Goal: Task Accomplishment & Management: Manage account settings

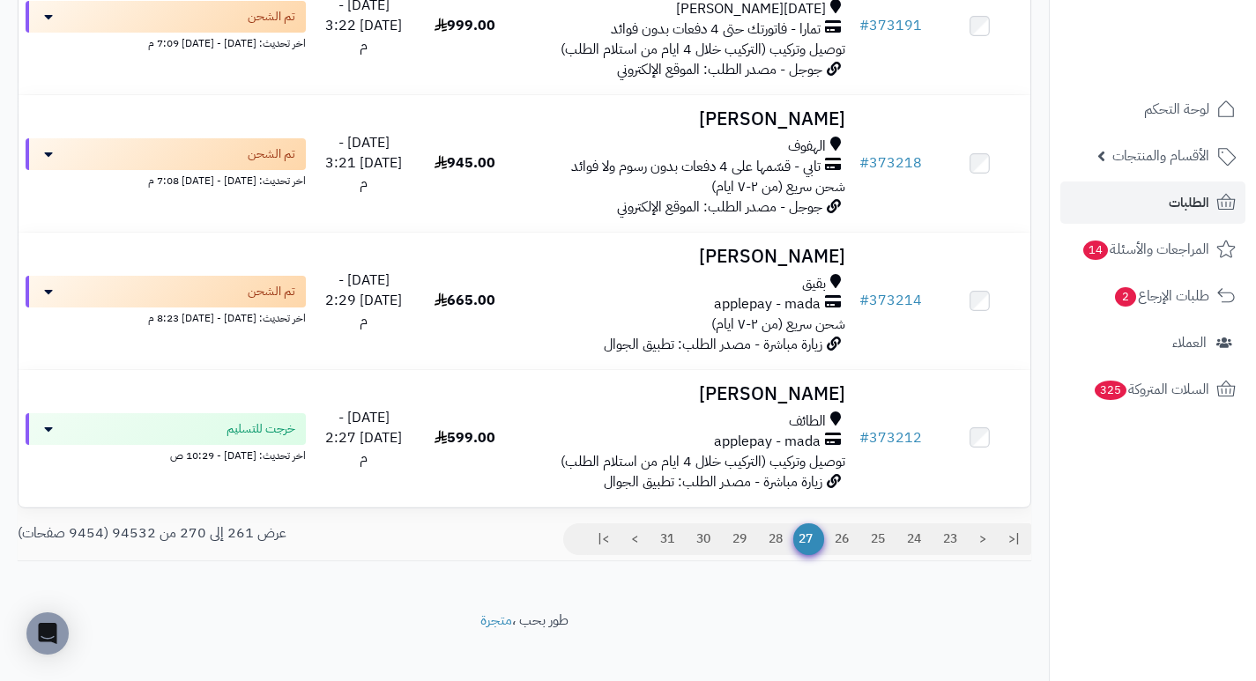
scroll to position [1168, 0]
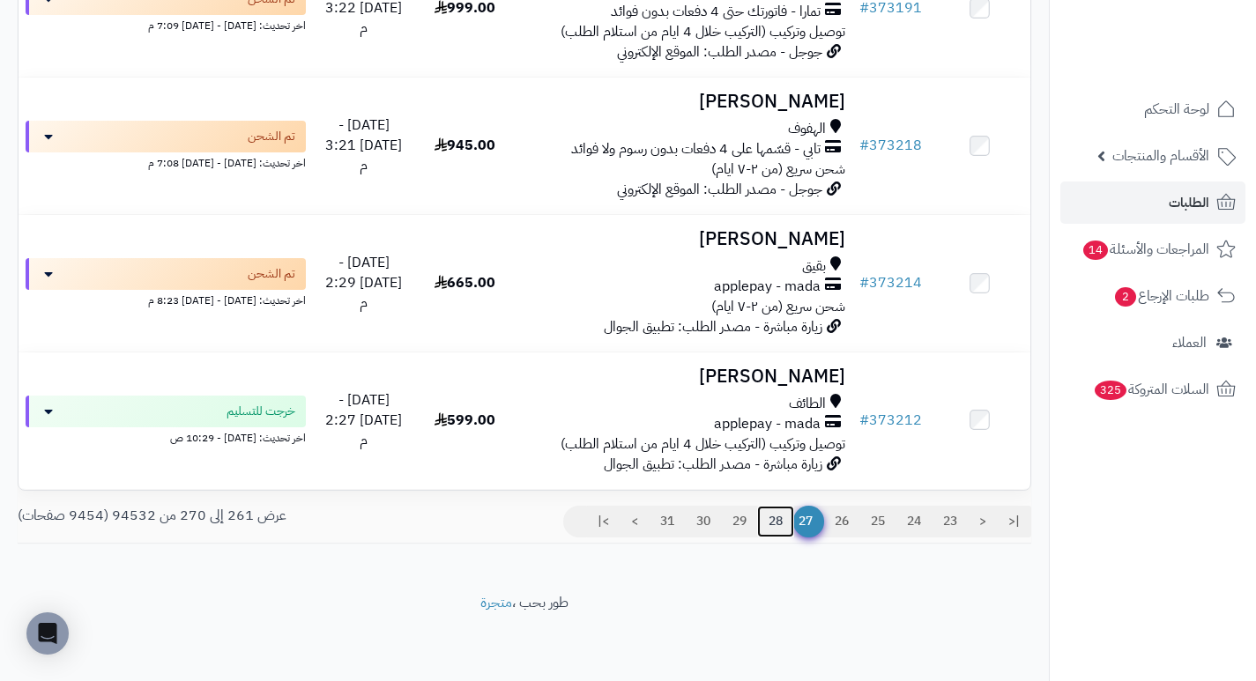
click at [779, 516] on link "28" at bounding box center [775, 522] width 37 height 32
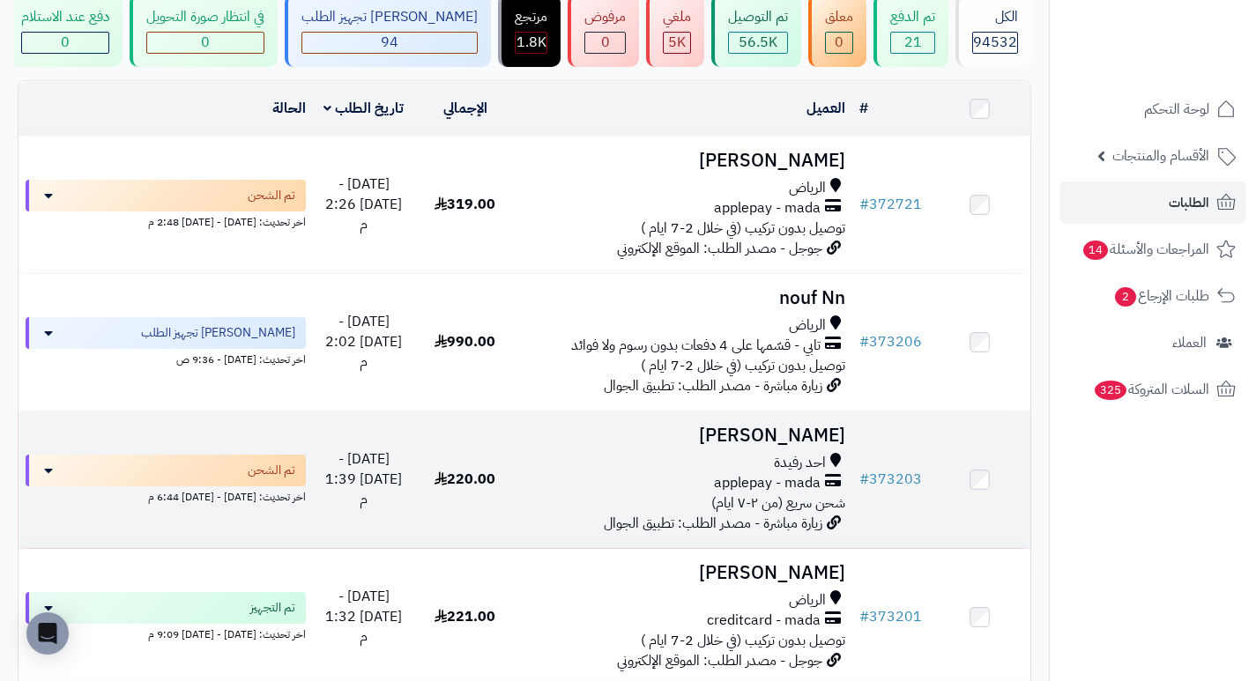
scroll to position [176, 0]
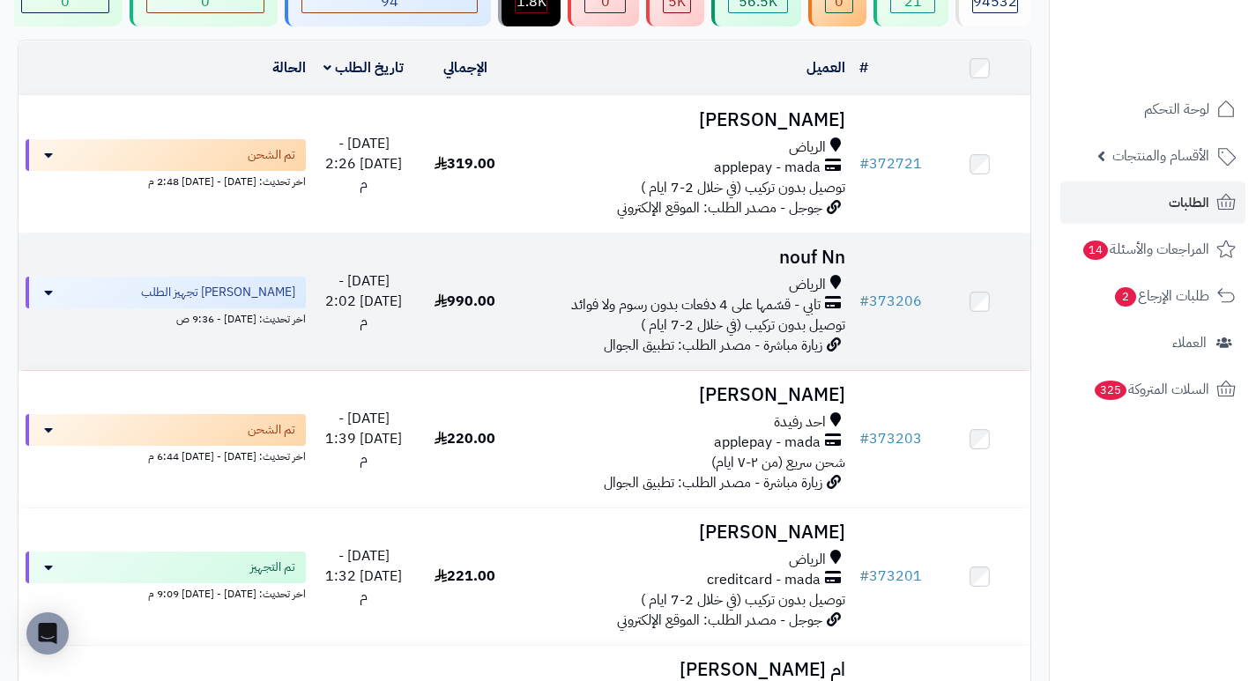
click at [822, 268] on h3 "nouf Nn" at bounding box center [684, 258] width 323 height 20
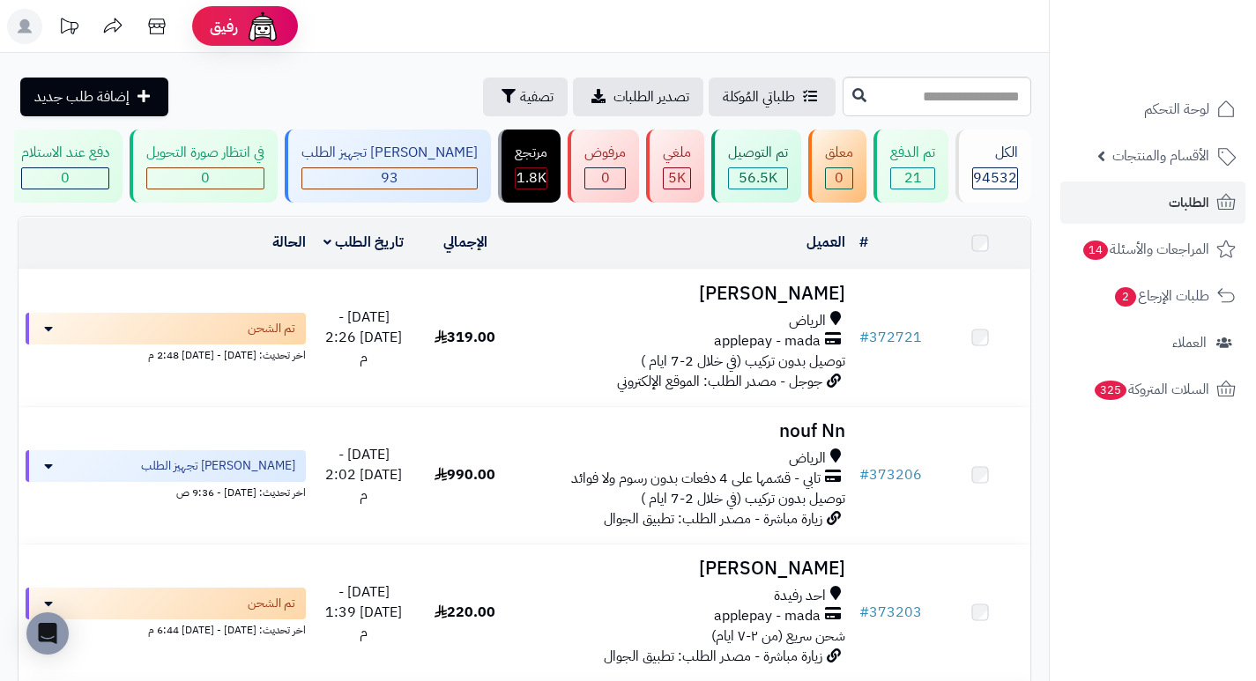
scroll to position [176, 0]
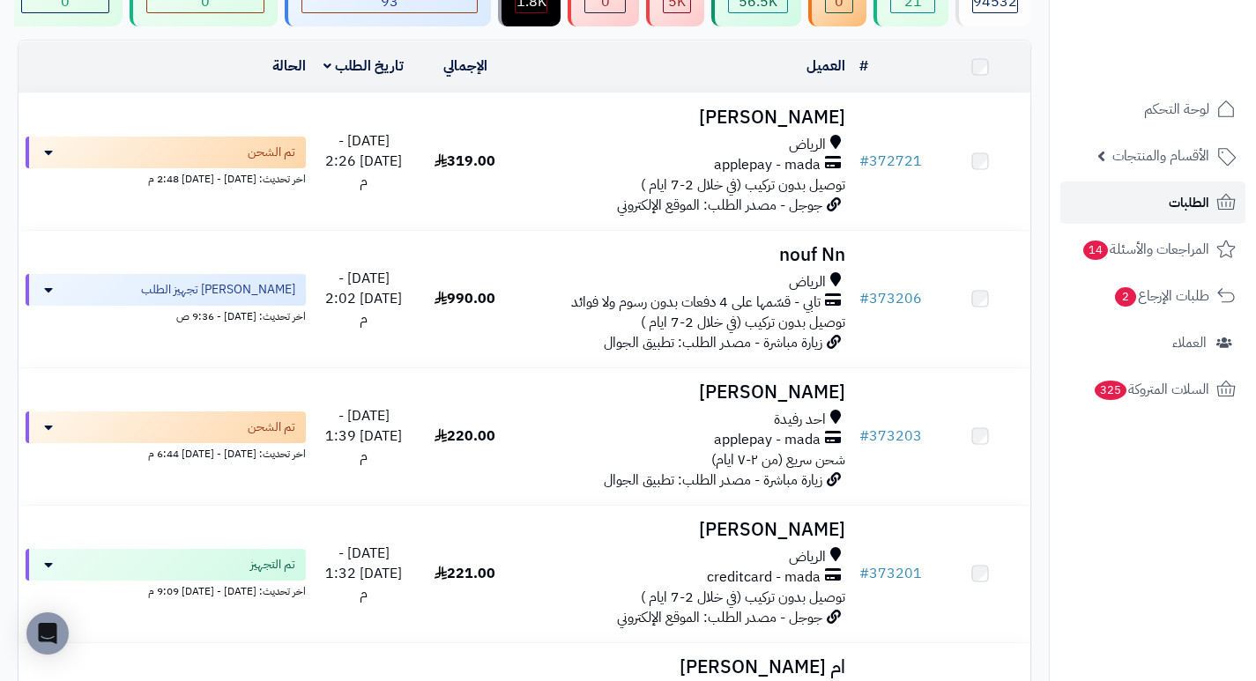
click at [1186, 202] on span "الطلبات" at bounding box center [1189, 202] width 41 height 25
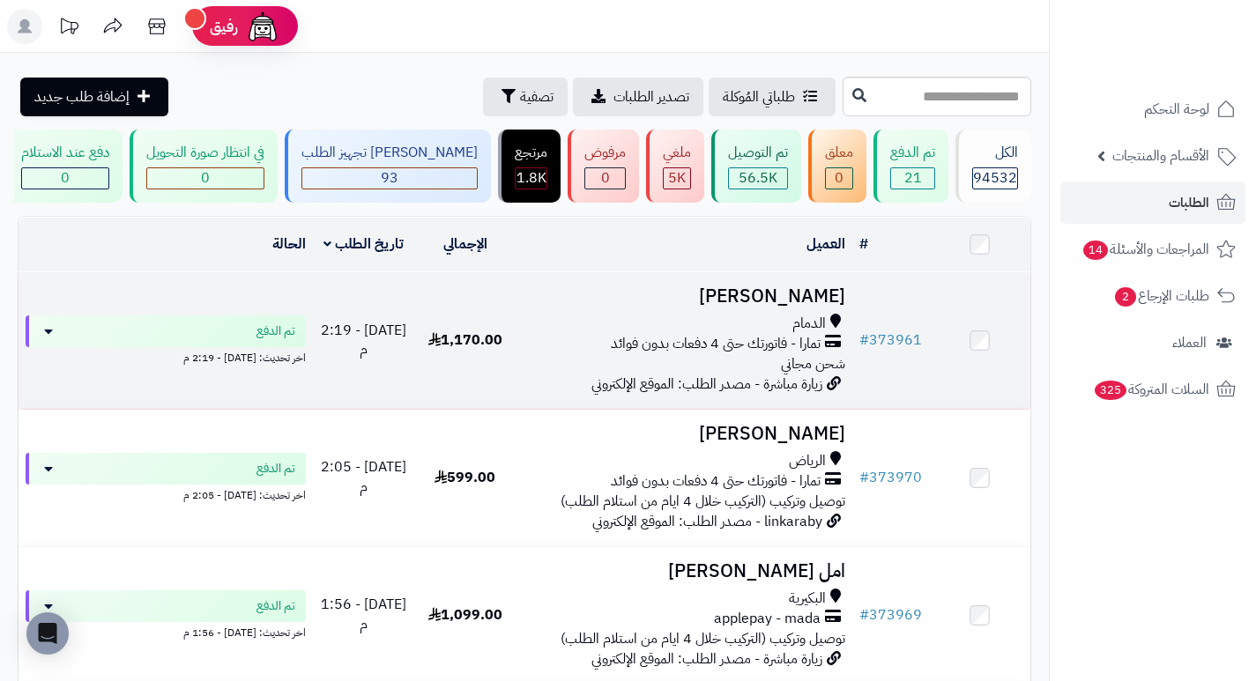
click at [798, 305] on h3 "Taef Alateeq" at bounding box center [684, 296] width 323 height 20
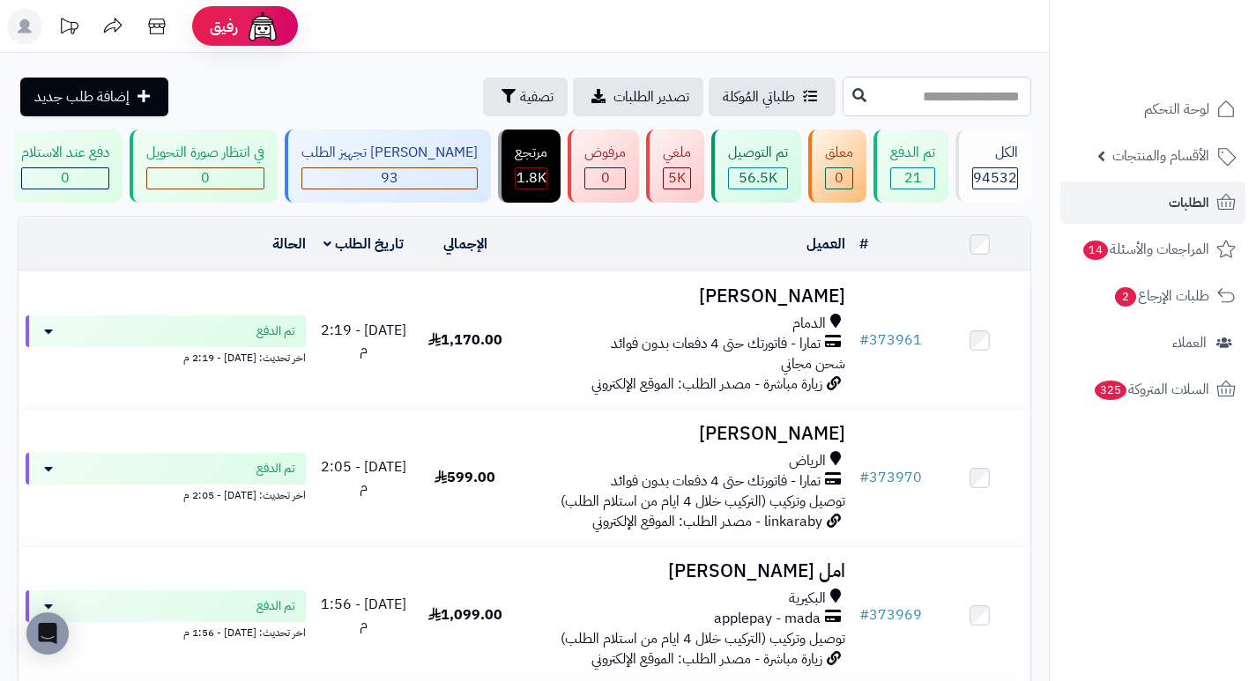
click at [932, 107] on input "text" at bounding box center [936, 97] width 189 height 40
click at [977, 97] on input "text" at bounding box center [936, 97] width 189 height 40
type input "******"
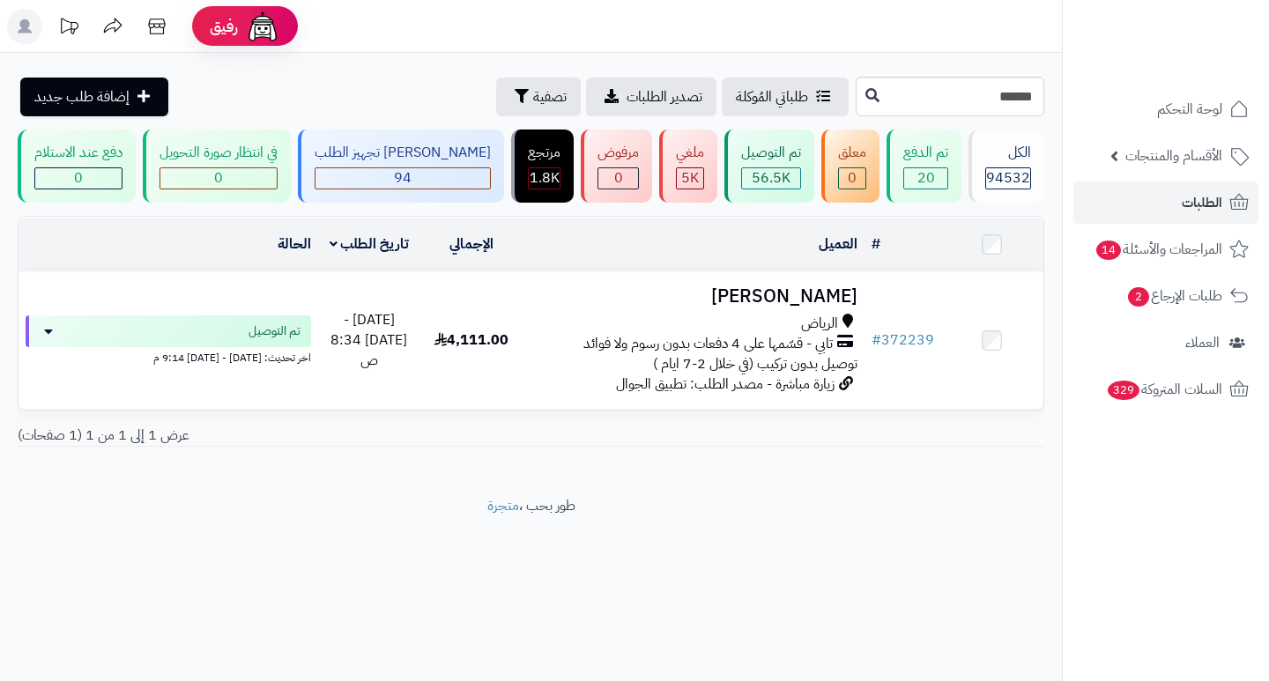
click at [809, 306] on h3 "Duha Alanazi" at bounding box center [693, 296] width 327 height 20
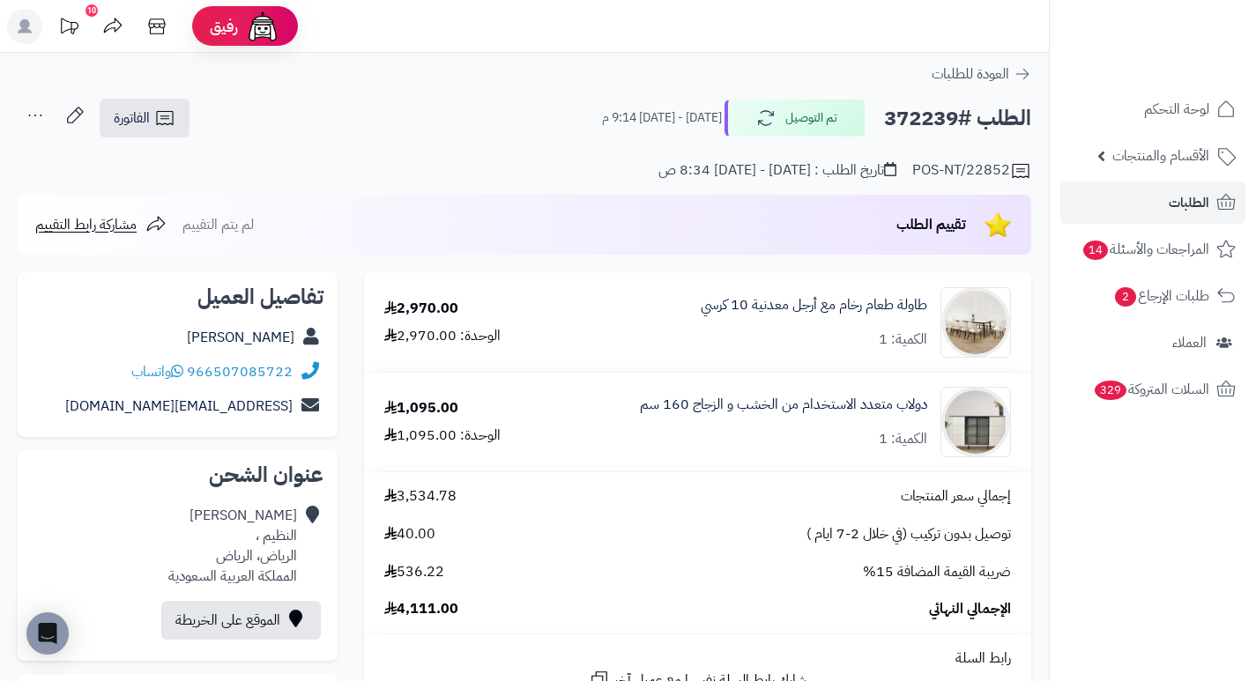
drag, startPoint x: 957, startPoint y: 115, endPoint x: 886, endPoint y: 124, distance: 71.9
click at [886, 124] on h2 "الطلب #372239" at bounding box center [957, 118] width 147 height 36
copy h2 "372239"
click at [573, 287] on div "طاولة طعام رخام مع أرجل معدنية 10 كرسي الكمية: 1" at bounding box center [789, 322] width 469 height 70
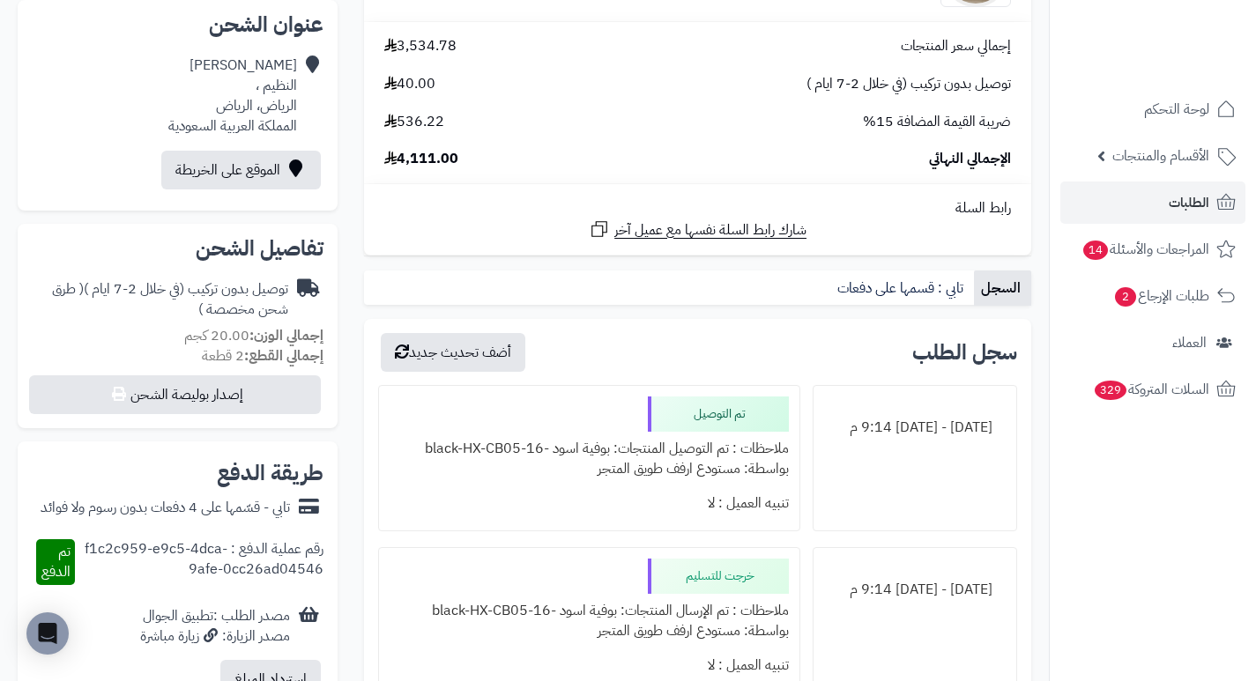
scroll to position [529, 0]
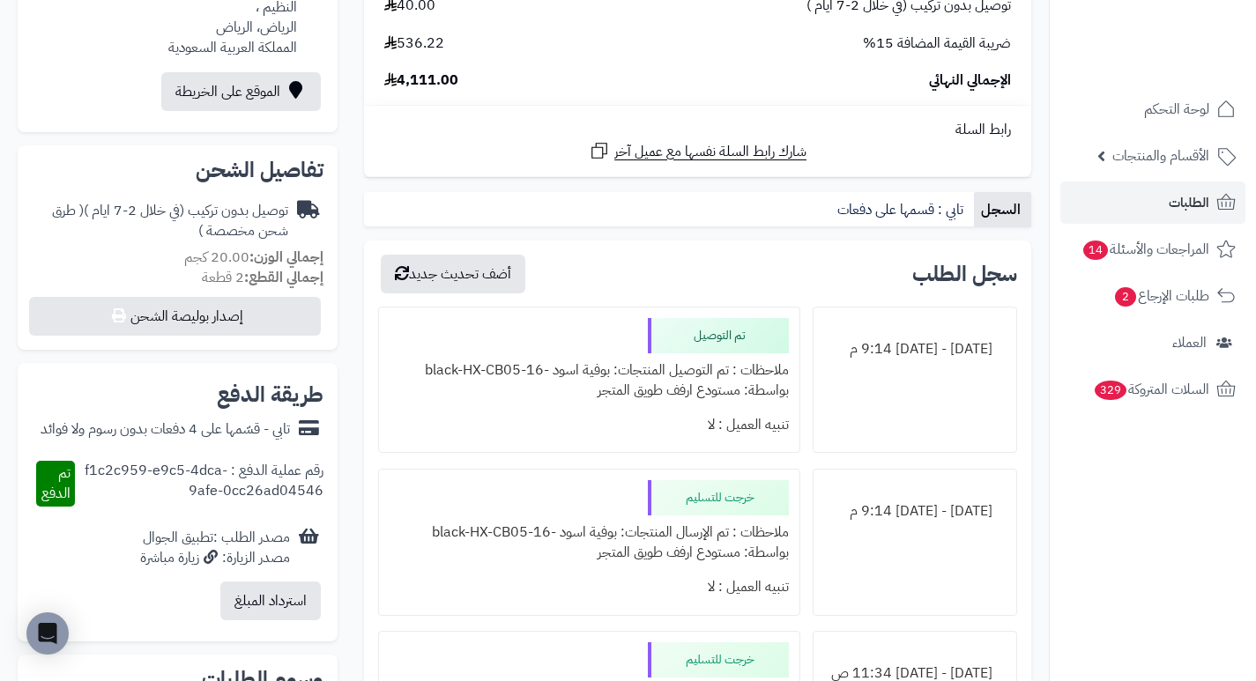
click at [808, 356] on li "الأحد - ٣١ أغسطس ٢٠٢٥ - 9:14 م تم التوصيل ملاحظات : تم التوصيل المنتجات: بوفية …" at bounding box center [697, 380] width 639 height 147
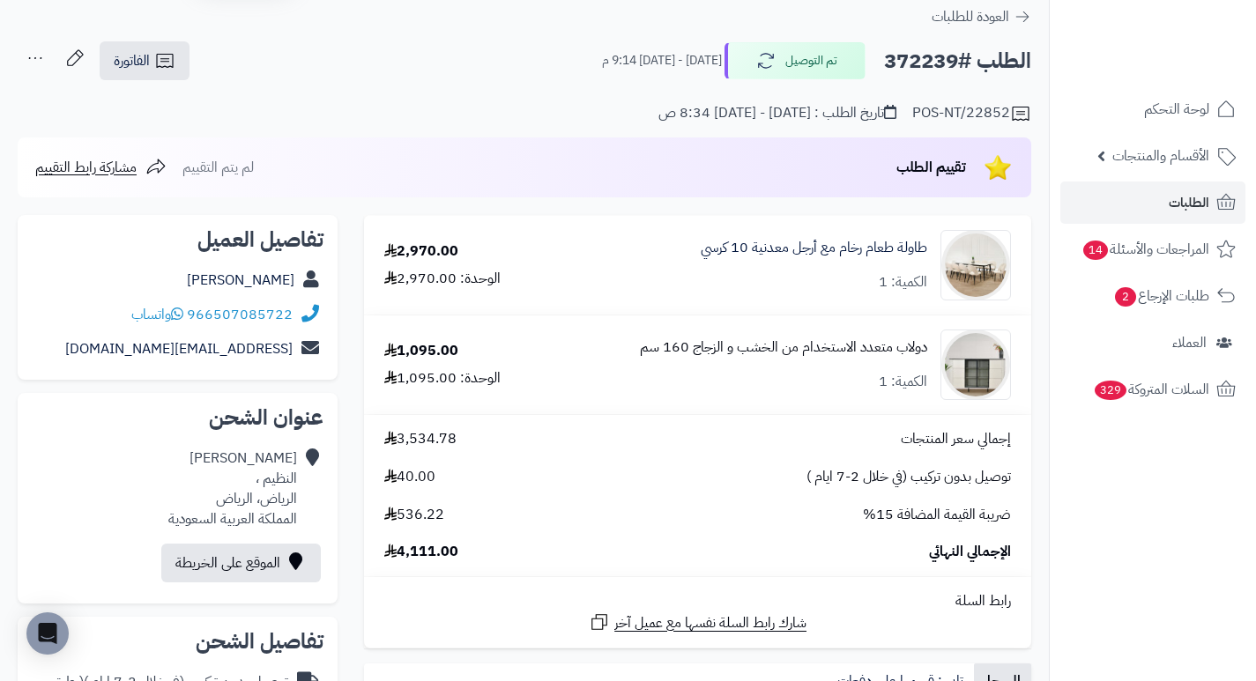
scroll to position [88, 0]
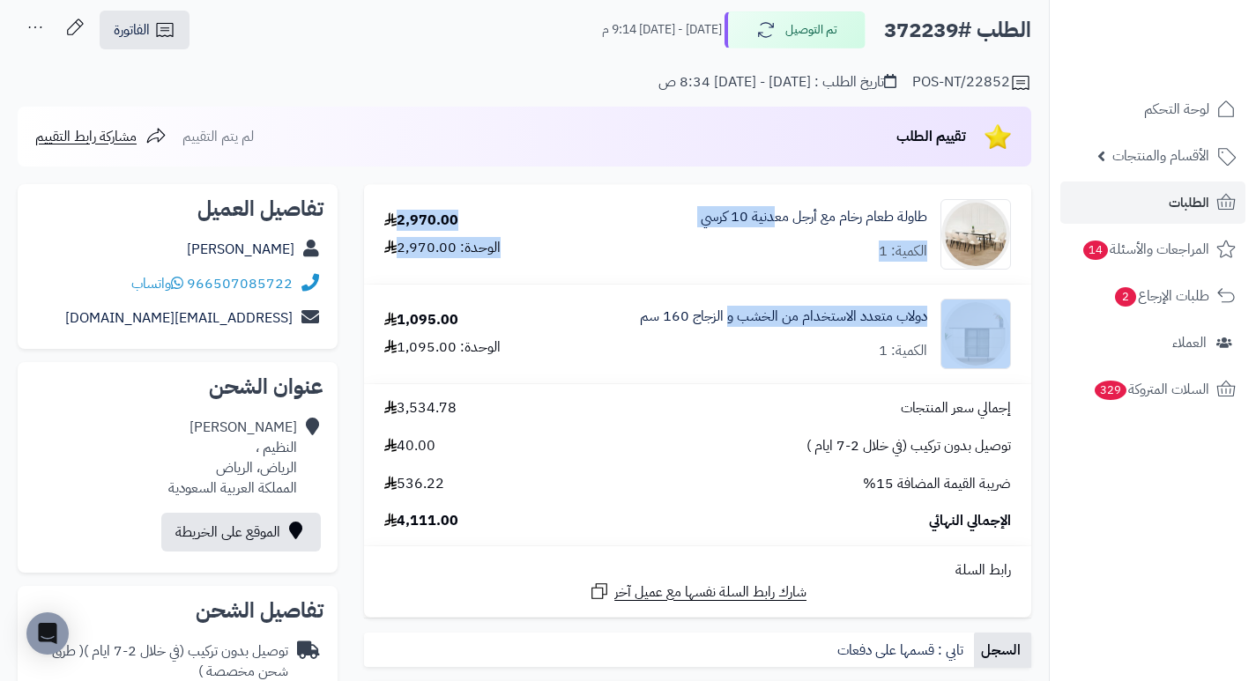
drag, startPoint x: 774, startPoint y: 275, endPoint x: 729, endPoint y: 284, distance: 45.8
click at [729, 284] on tbody "طاولة طعام رخام مع أرجل معدنية 10 كرسي الكمية: 1 2,970.00 الوحدة: 2,970.00 دولا…" at bounding box center [697, 401] width 667 height 432
click at [732, 285] on td "دولاب متعدد الاستخدام من الخشب و الزجاج 160 سم الكمية: 1" at bounding box center [789, 334] width 483 height 99
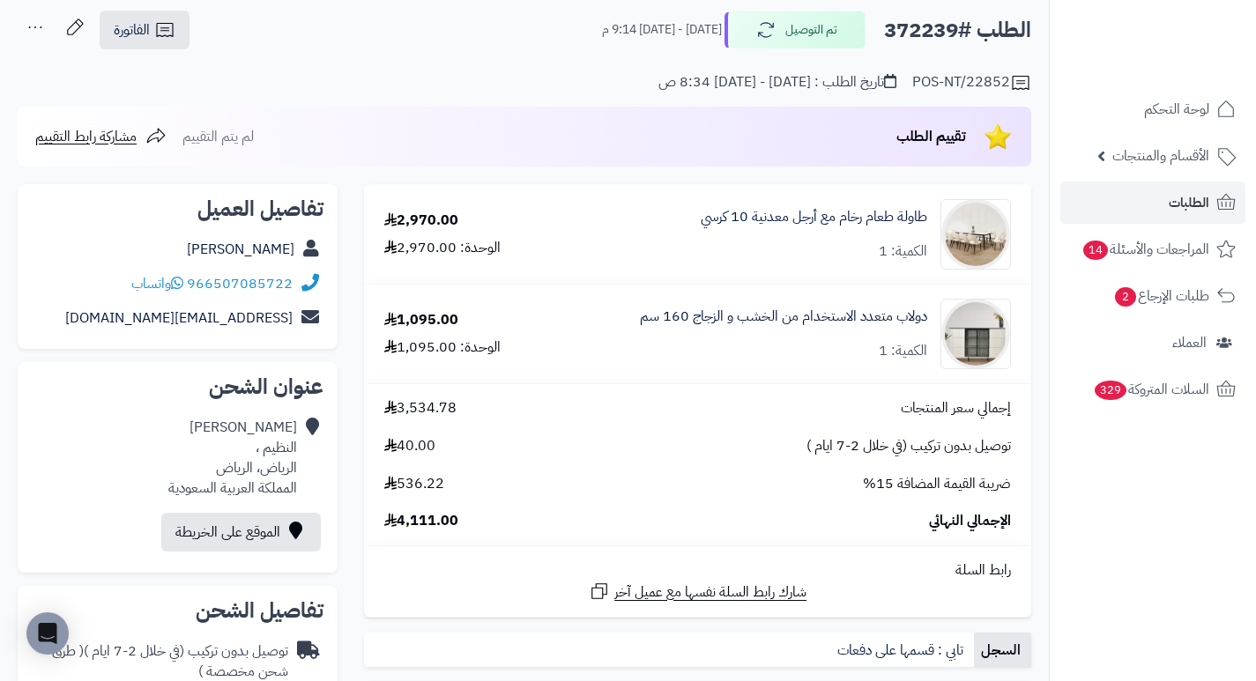
click at [750, 456] on div "توصيل بدون تركيب (في خلال 2-7 ايام ) 40.00" at bounding box center [697, 446] width 653 height 20
click at [1191, 192] on span "الطلبات" at bounding box center [1189, 202] width 41 height 25
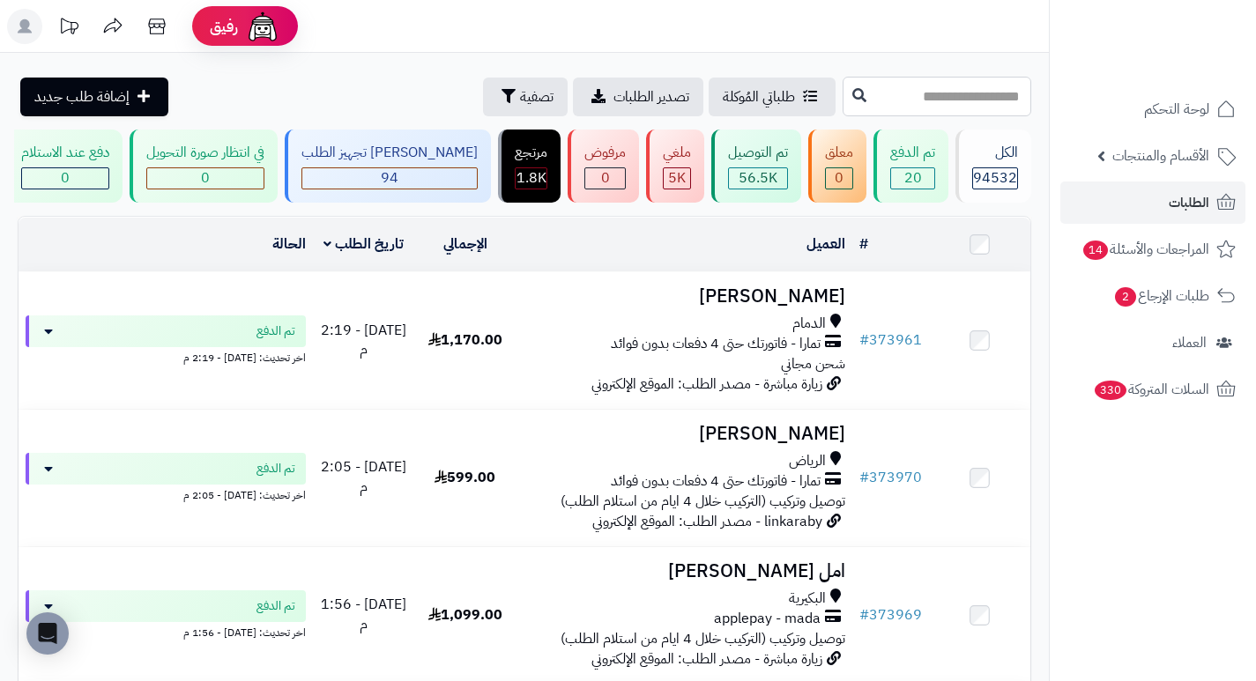
click at [989, 93] on input "text" at bounding box center [936, 97] width 189 height 40
type input "******"
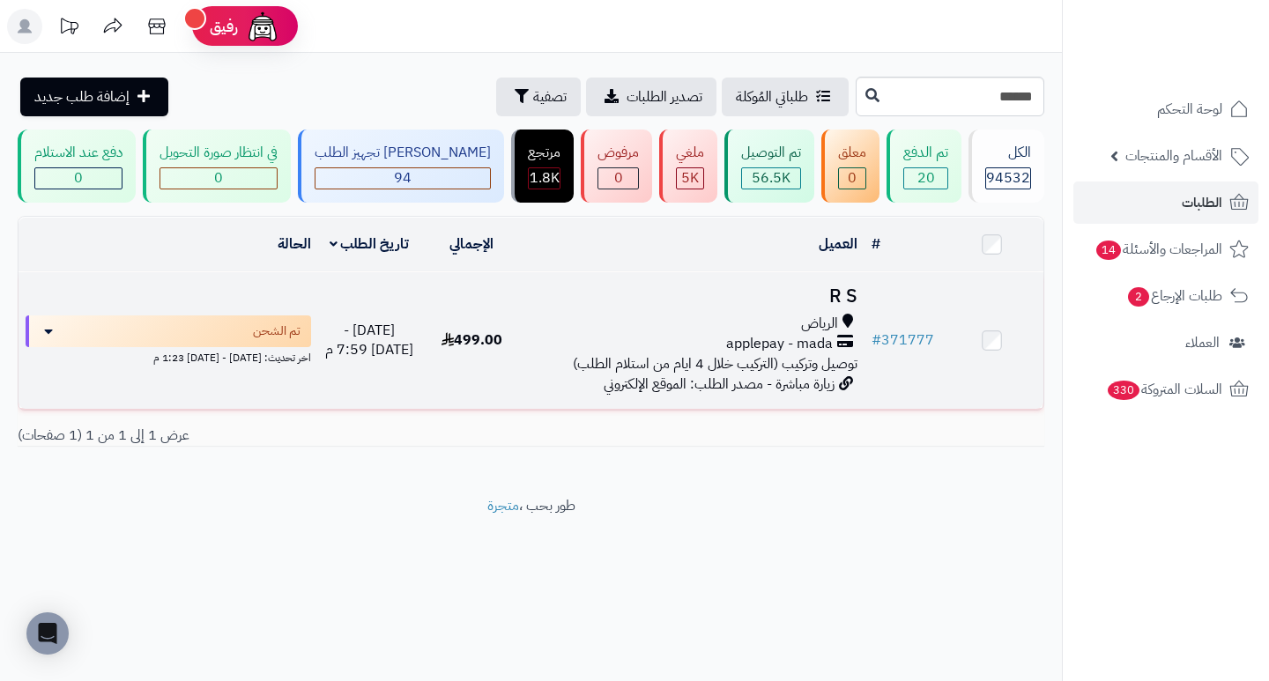
click at [853, 301] on h3 "R S" at bounding box center [693, 296] width 327 height 20
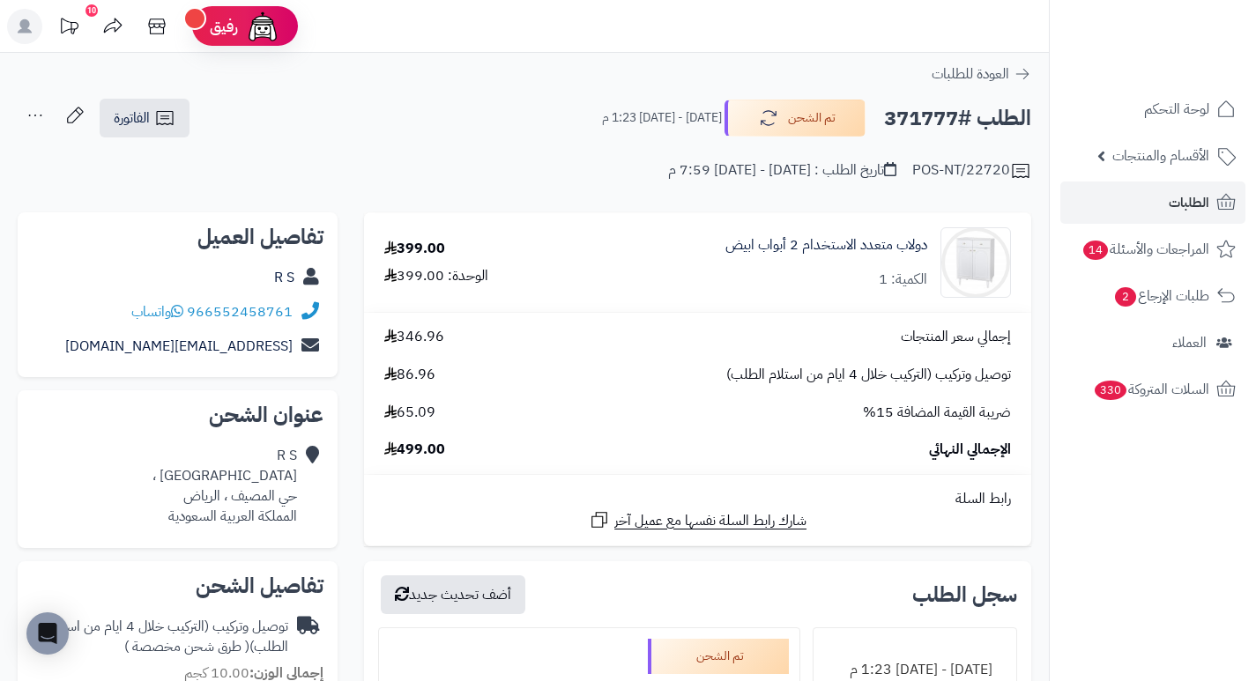
click at [954, 117] on h2 "الطلب #371777" at bounding box center [957, 118] width 147 height 36
copy h2 "371777"
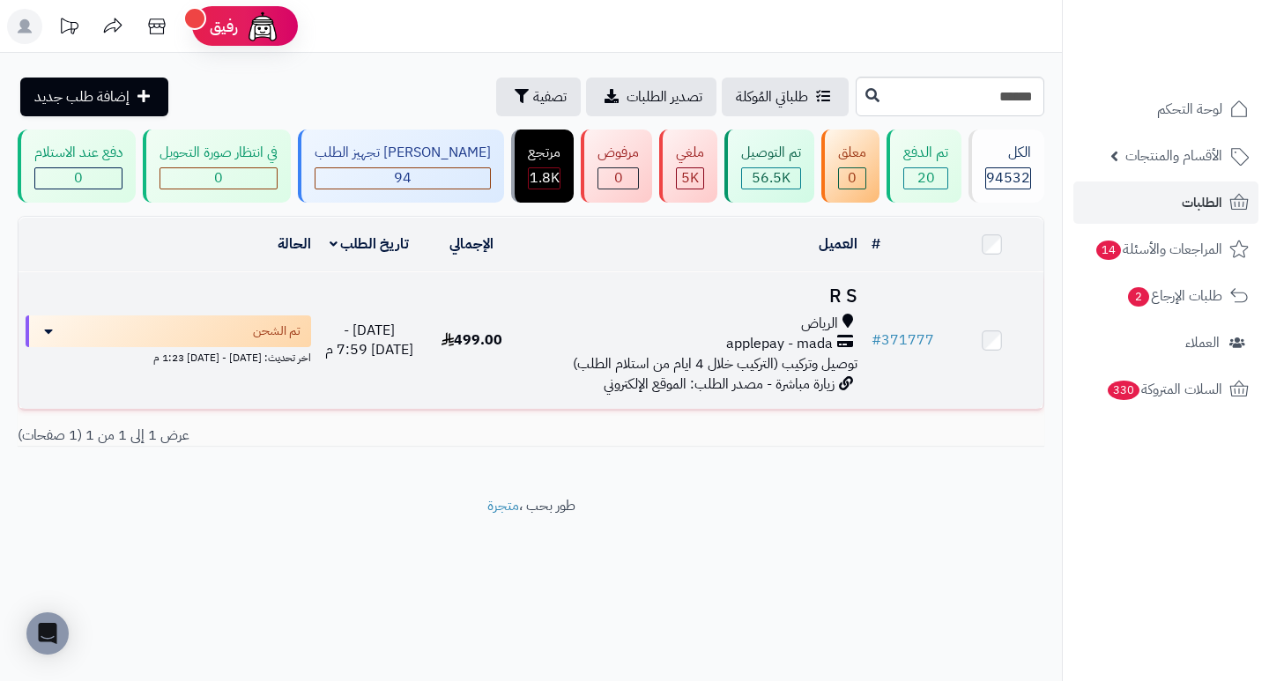
click at [849, 307] on h3 "R S" at bounding box center [693, 296] width 327 height 20
